Goal: Task Accomplishment & Management: Manage account settings

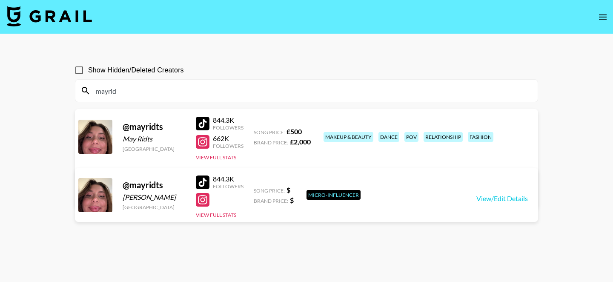
type input "mayrid"
click at [256, 189] on link "View/Edit Details" at bounding box center [173, 193] width 166 height 9
click at [222, 95] on input "mayrid" at bounding box center [312, 91] width 442 height 14
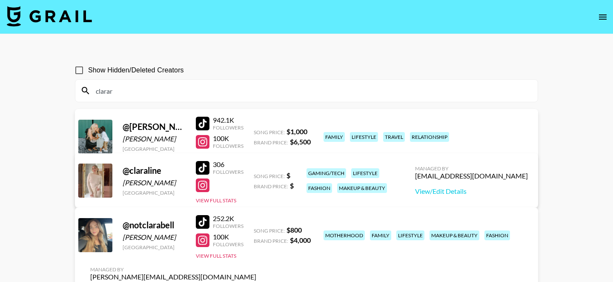
click at [256, 189] on link "View/Edit Details" at bounding box center [173, 193] width 166 height 9
click at [166, 89] on input "clarar" at bounding box center [312, 91] width 442 height 14
paste input "paigemackenzie"
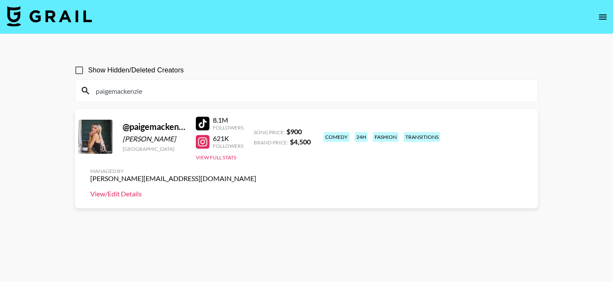
type input "paigemackenzie"
click at [256, 189] on link "View/Edit Details" at bounding box center [173, 193] width 166 height 9
click at [162, 90] on input "paigemackenzie" at bounding box center [312, 91] width 442 height 14
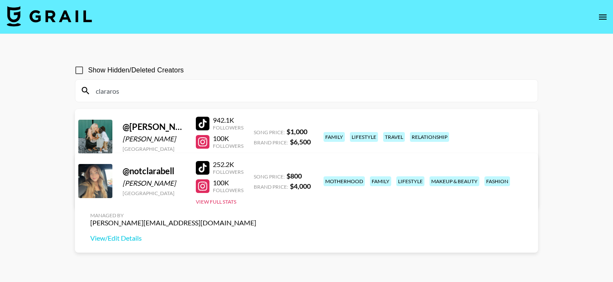
type input "clararos"
click at [204, 144] on div at bounding box center [203, 142] width 14 height 14
click at [233, 91] on input "clararos" at bounding box center [312, 91] width 442 height 14
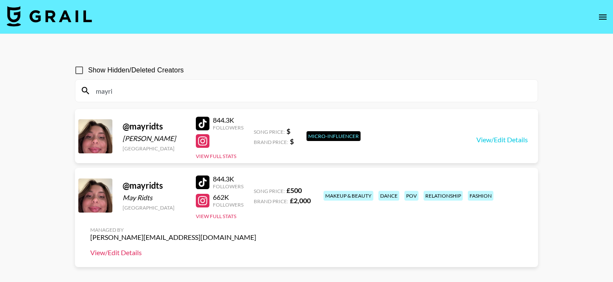
type input "mayri"
click at [209, 200] on link at bounding box center [204, 201] width 17 height 14
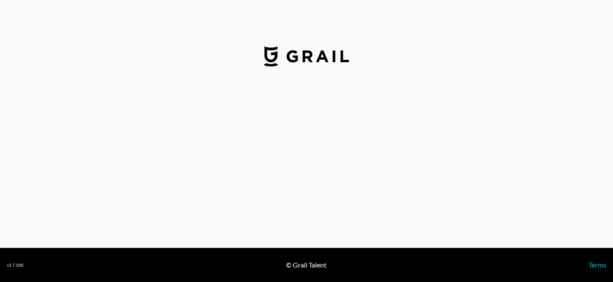
select select "GBP"
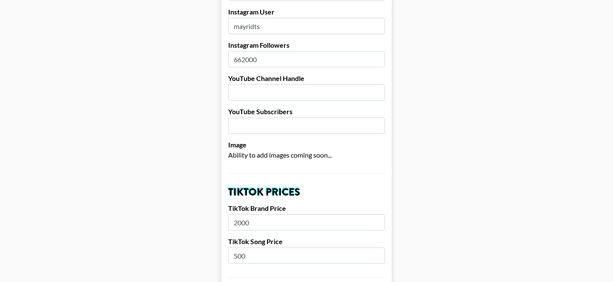
scroll to position [63, 0]
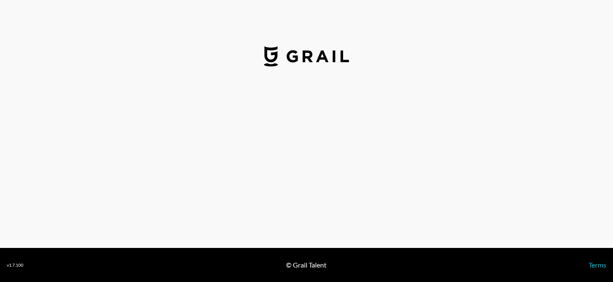
select select "USD"
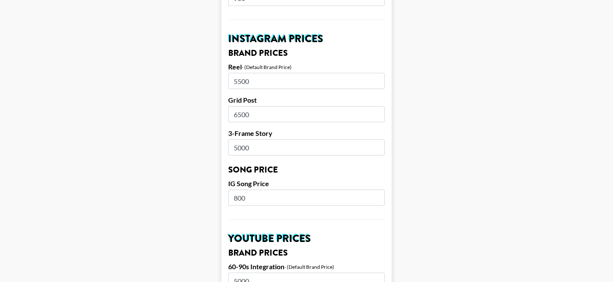
scroll to position [400, 0]
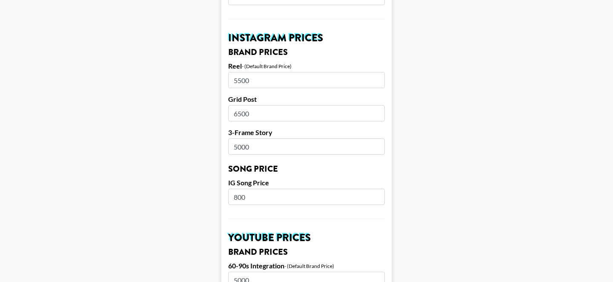
drag, startPoint x: 234, startPoint y: 137, endPoint x: 275, endPoint y: 137, distance: 40.9
click at [275, 138] on input "5000" at bounding box center [306, 146] width 157 height 16
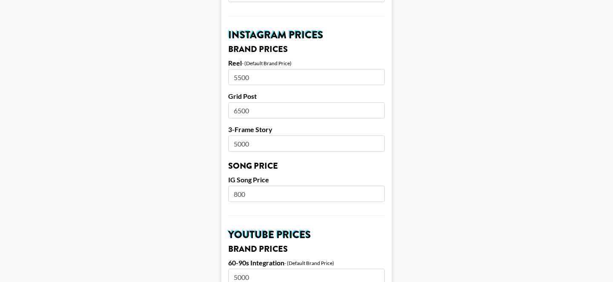
scroll to position [383, 0]
